Goal: Transaction & Acquisition: Purchase product/service

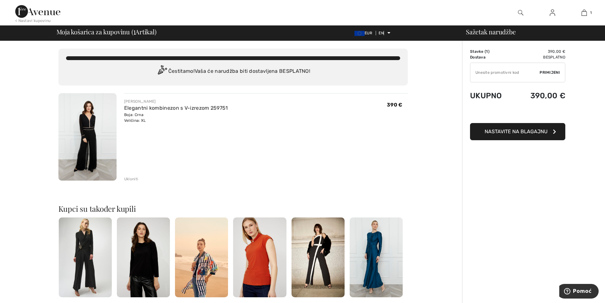
click at [198, 268] on img at bounding box center [201, 257] width 53 height 80
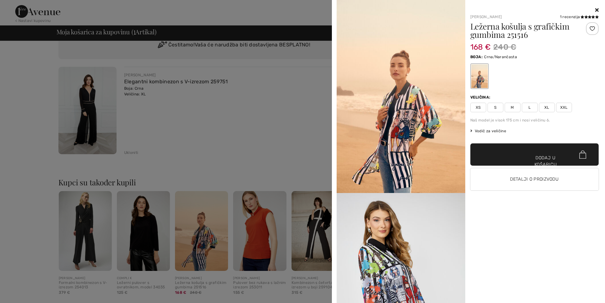
scroll to position [58, 0]
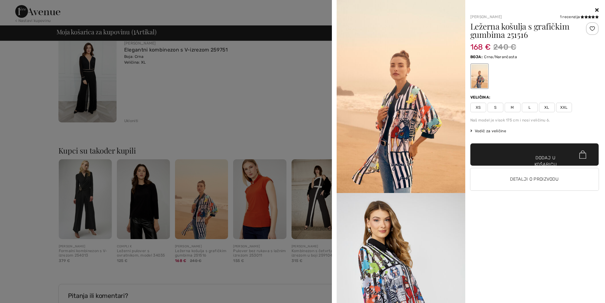
click at [399, 262] on img at bounding box center [401, 289] width 129 height 193
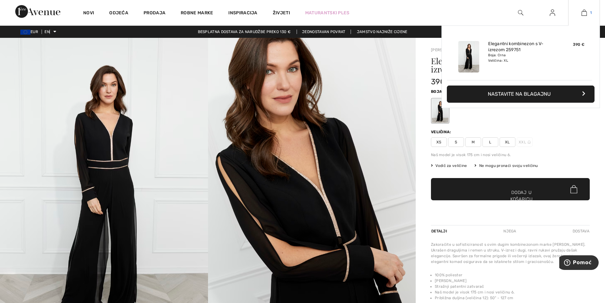
click at [583, 11] on img at bounding box center [584, 13] width 5 height 8
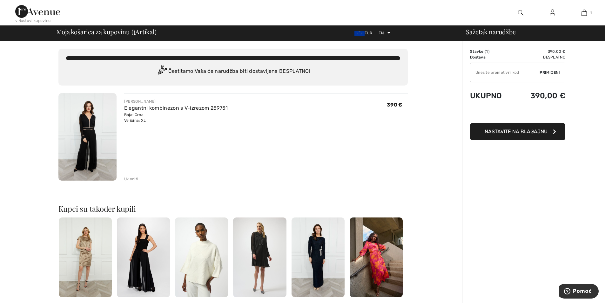
click at [127, 177] on font "Ukloniti" at bounding box center [131, 179] width 14 height 4
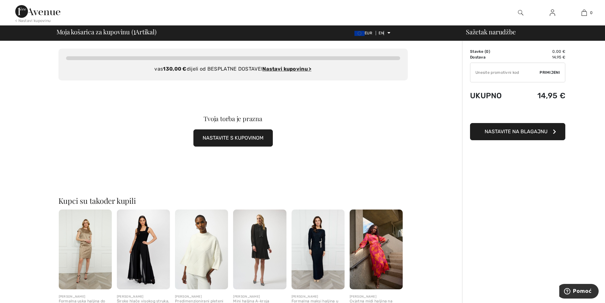
click at [377, 248] on img at bounding box center [376, 249] width 53 height 80
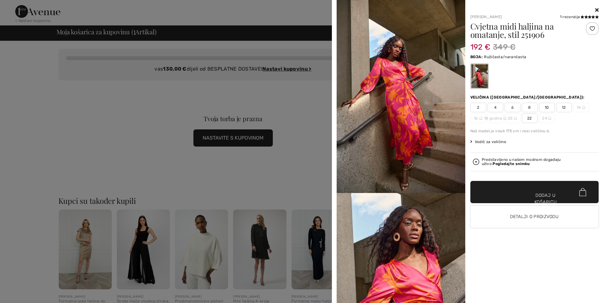
click at [400, 90] on img at bounding box center [401, 96] width 129 height 193
